Goal: Task Accomplishment & Management: Manage account settings

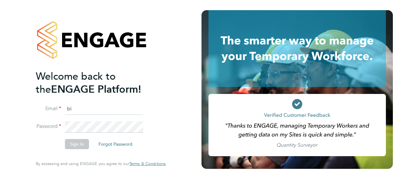
type input "b"
drag, startPoint x: 120, startPoint y: 110, endPoint x: 96, endPoint y: 104, distance: 24.7
click at [96, 104] on input at bounding box center [104, 108] width 78 height 11
click at [107, 78] on span "Welcome back to the" at bounding box center [76, 82] width 80 height 25
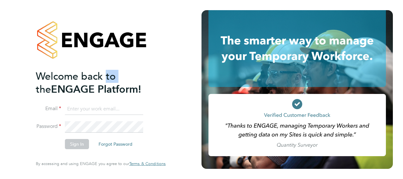
click at [108, 78] on span "Welcome back to the" at bounding box center [76, 82] width 80 height 25
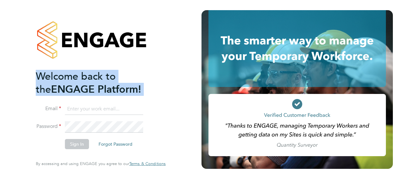
drag, startPoint x: 108, startPoint y: 78, endPoint x: 165, endPoint y: 78, distance: 57.3
click at [167, 78] on div "Welcome back to the ENGAGE Platform! Email Password Sign In Forgot Password Ent…" at bounding box center [100, 89] width 155 height 179
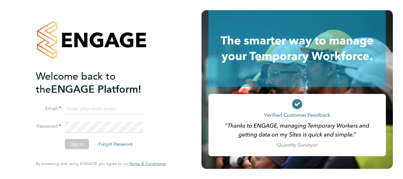
drag, startPoint x: 110, startPoint y: 77, endPoint x: 109, endPoint y: 70, distance: 6.4
click at [110, 76] on span "Welcome back to the" at bounding box center [76, 82] width 80 height 25
click at [64, 90] on h2 "Welcome back to the ENGAGE Platform!" at bounding box center [98, 83] width 124 height 26
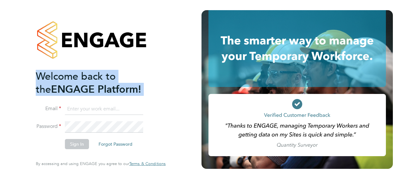
click at [64, 90] on h2 "Welcome back to the ENGAGE Platform!" at bounding box center [98, 83] width 124 height 26
drag, startPoint x: 64, startPoint y: 90, endPoint x: 142, endPoint y: 75, distance: 79.1
click at [142, 74] on h2 "Welcome back to the ENGAGE Platform!" at bounding box center [98, 83] width 124 height 26
click at [168, 72] on div "Welcome back to the ENGAGE Platform! Email Password Sign In Forgot Password Ent…" at bounding box center [100, 89] width 155 height 179
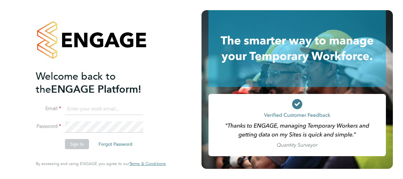
click at [166, 71] on div "Welcome back to the ENGAGE Platform! Email Password Sign In Forgot Password Ent…" at bounding box center [100, 89] width 155 height 179
